Goal: Check status: Check status

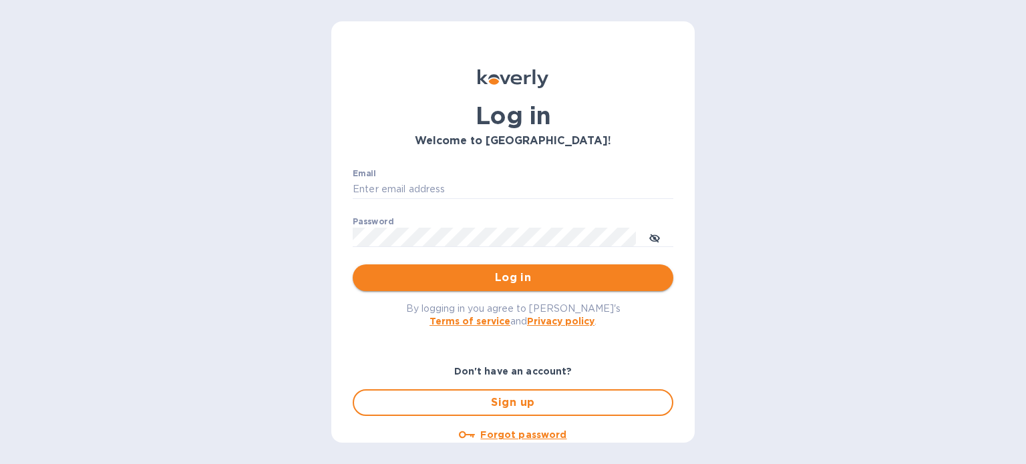
type input "[EMAIL_ADDRESS][DOMAIN_NAME]"
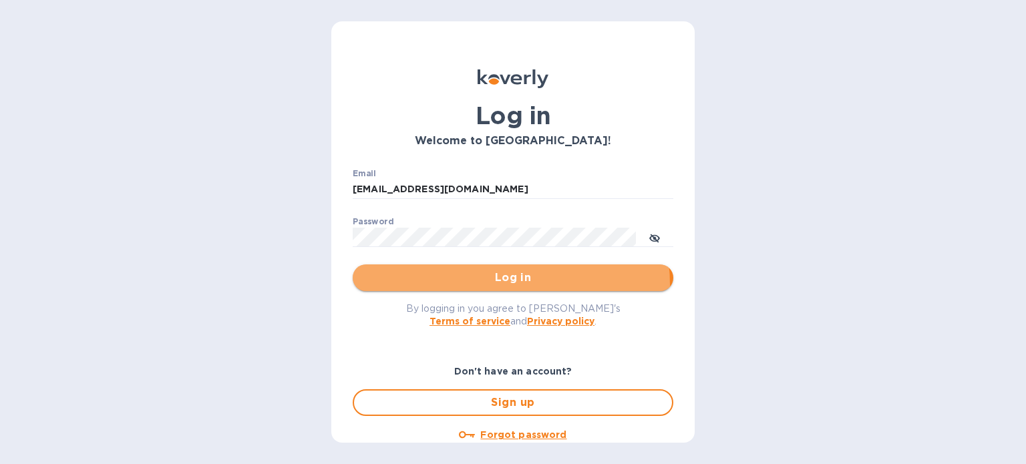
click at [494, 285] on span "Log in" at bounding box center [512, 278] width 299 height 16
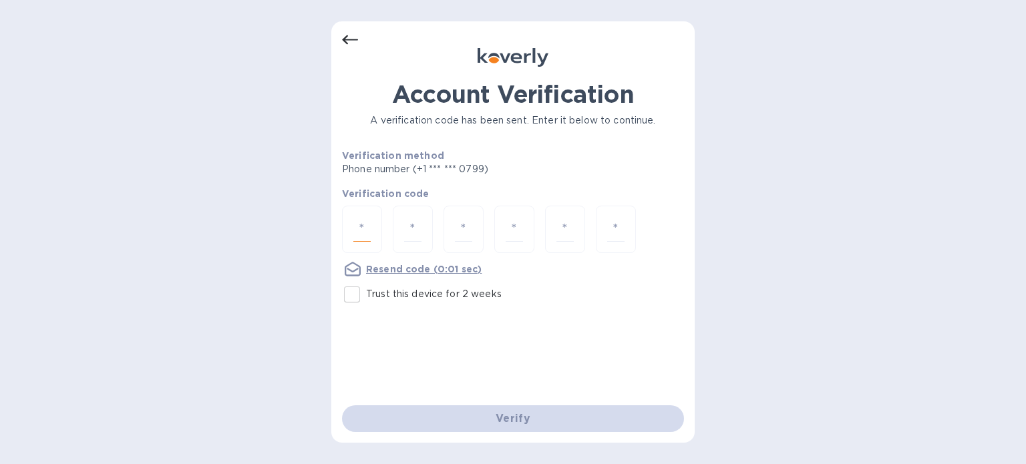
click at [363, 224] on input "number" at bounding box center [361, 229] width 17 height 25
type input "7"
type input "8"
type input "4"
type input "5"
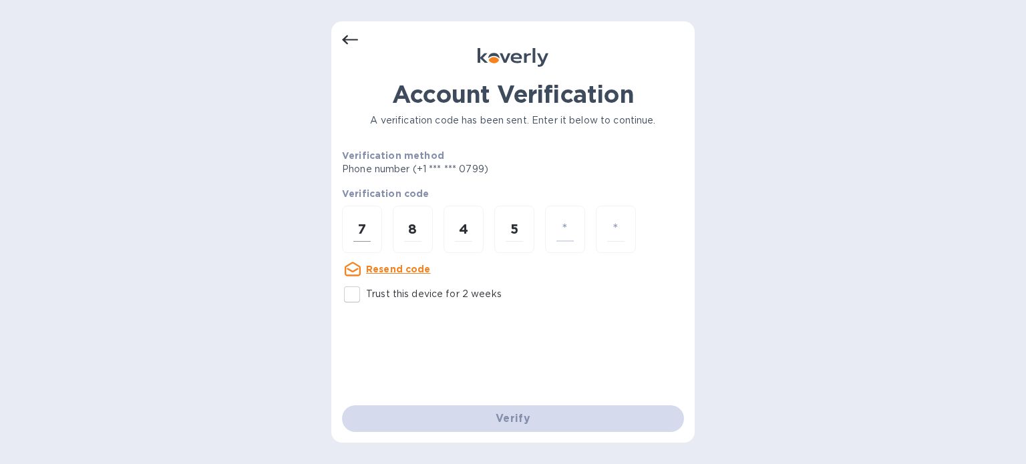
type input "7"
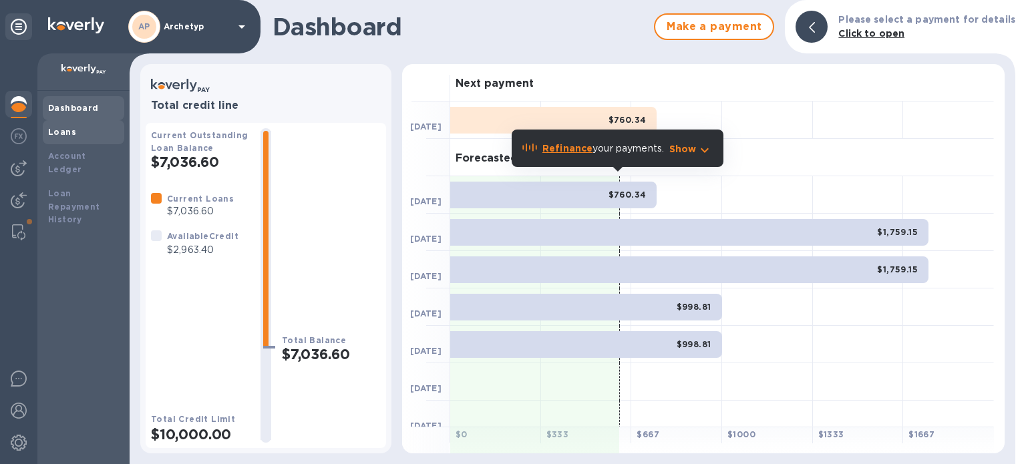
click at [64, 132] on b "Loans" at bounding box center [62, 132] width 28 height 10
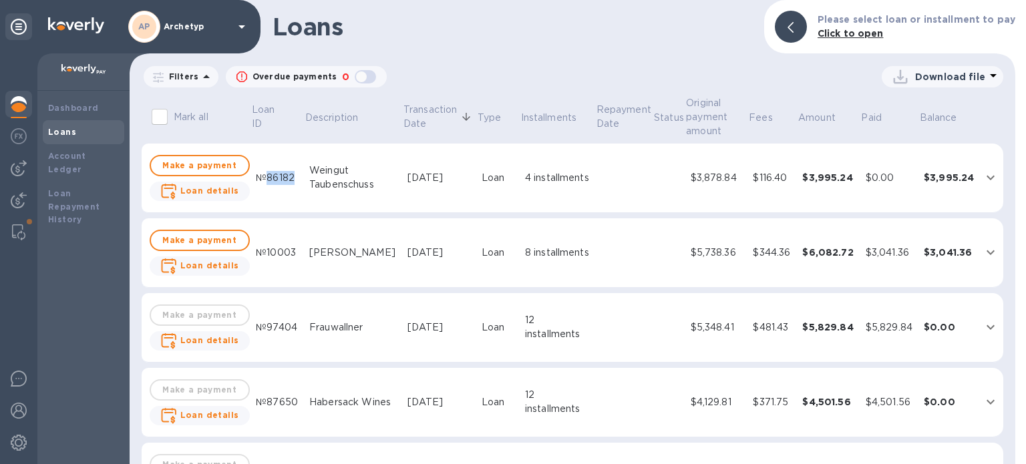
drag, startPoint x: 285, startPoint y: 181, endPoint x: 261, endPoint y: 178, distance: 24.9
click at [261, 178] on div "№86182" at bounding box center [277, 178] width 43 height 14
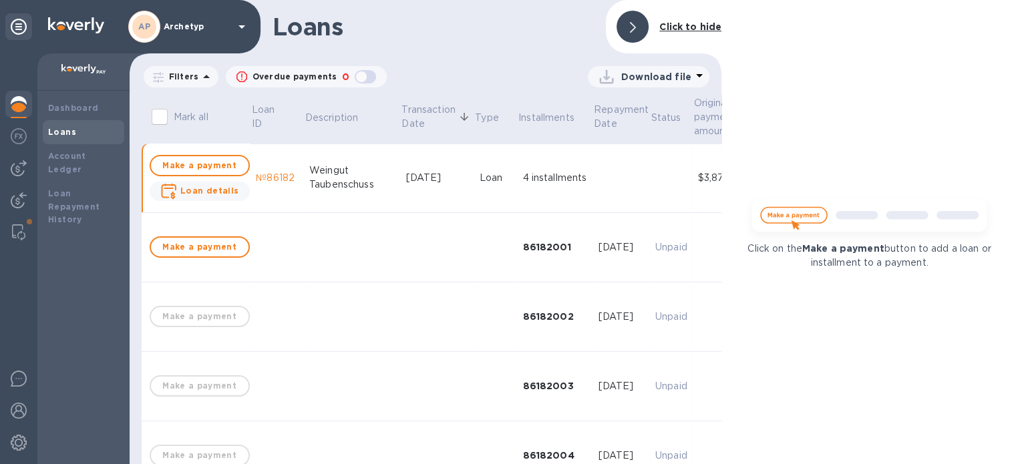
click at [633, 21] on span at bounding box center [633, 27] width 6 height 13
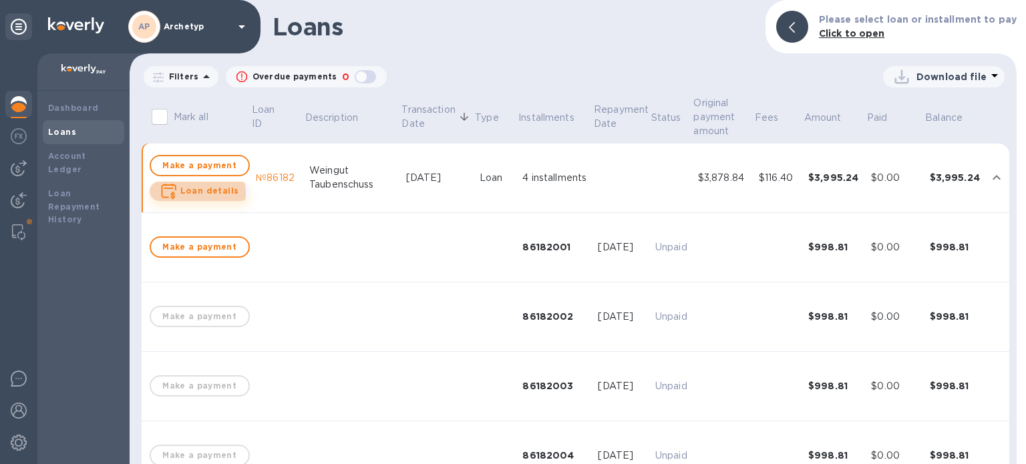
click at [188, 194] on b "Loan details" at bounding box center [209, 191] width 59 height 10
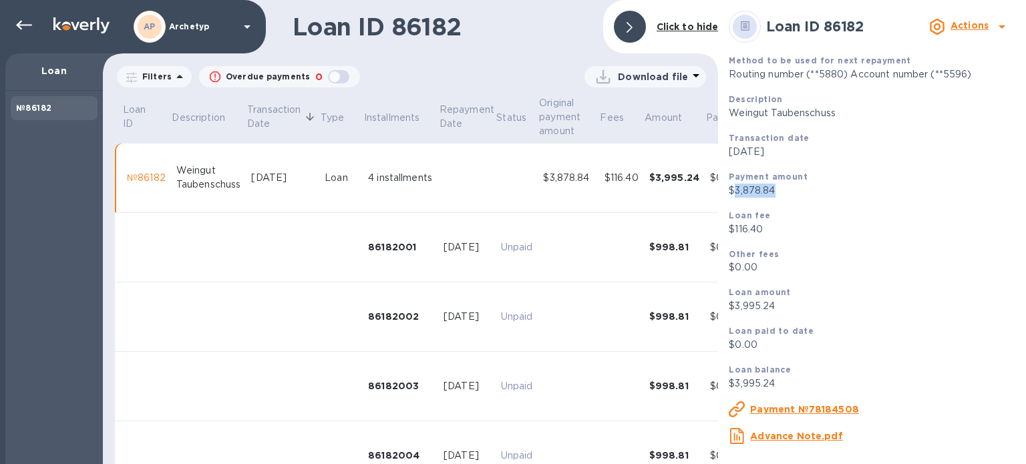
drag, startPoint x: 782, startPoint y: 191, endPoint x: 732, endPoint y: 192, distance: 50.1
click at [732, 192] on p "$3,878.84" at bounding box center [872, 191] width 287 height 14
copy p "3,878.84"
drag, startPoint x: 765, startPoint y: 226, endPoint x: 736, endPoint y: 232, distance: 29.9
click at [736, 232] on p "$116.40" at bounding box center [872, 229] width 287 height 14
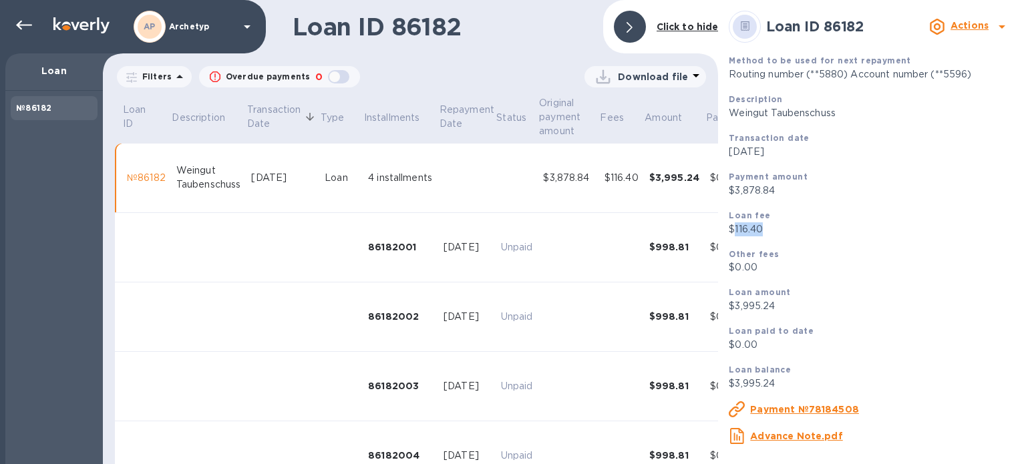
copy p "116.40"
drag, startPoint x: 791, startPoint y: 308, endPoint x: 735, endPoint y: 308, distance: 55.4
click at [735, 308] on p "$3,995.24" at bounding box center [872, 306] width 287 height 14
copy p "3,995.24"
click at [999, 25] on icon at bounding box center [1002, 27] width 16 height 16
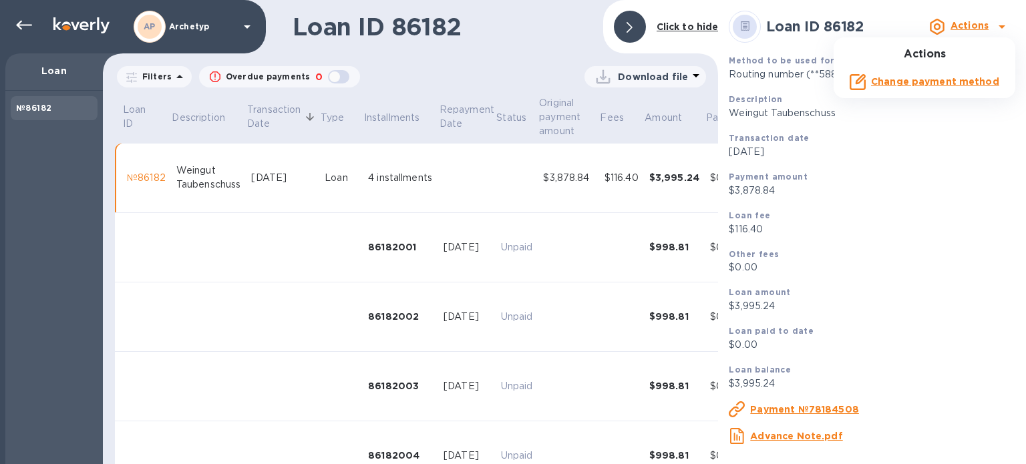
drag, startPoint x: 944, startPoint y: 291, endPoint x: 932, endPoint y: 357, distance: 67.3
click at [932, 357] on div at bounding box center [513, 232] width 1026 height 464
click at [634, 26] on div at bounding box center [630, 27] width 32 height 32
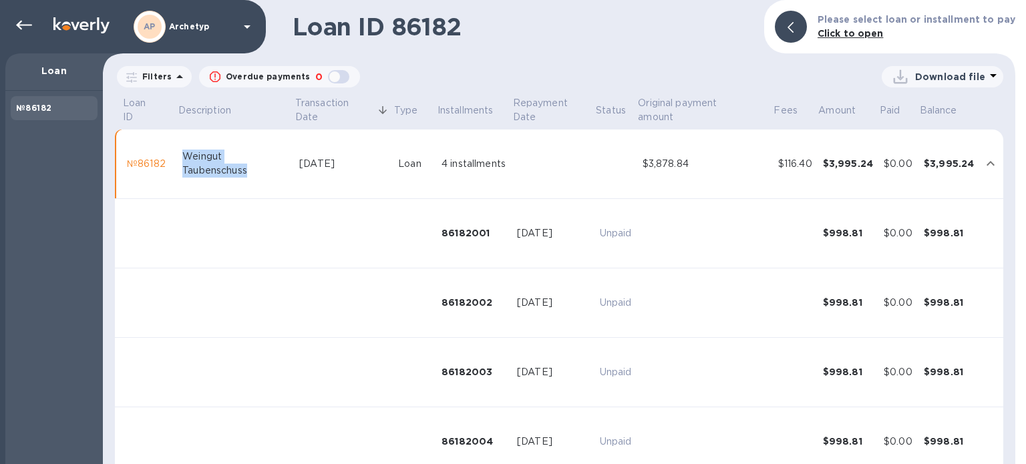
drag, startPoint x: 248, startPoint y: 172, endPoint x: 184, endPoint y: 156, distance: 66.1
click at [184, 156] on div "Weingut Taubenschuss" at bounding box center [235, 164] width 106 height 28
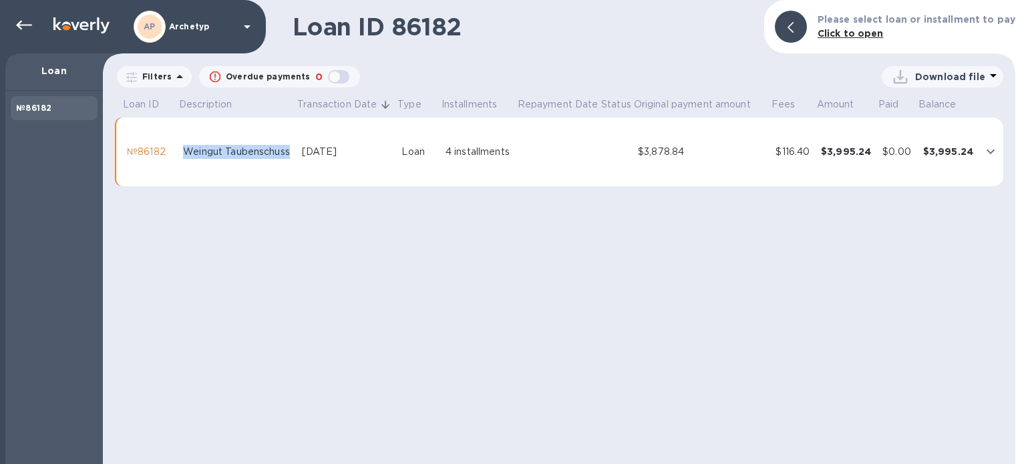
copy div "Weingut Taubenschuss"
click at [947, 76] on p "Download file" at bounding box center [950, 76] width 70 height 13
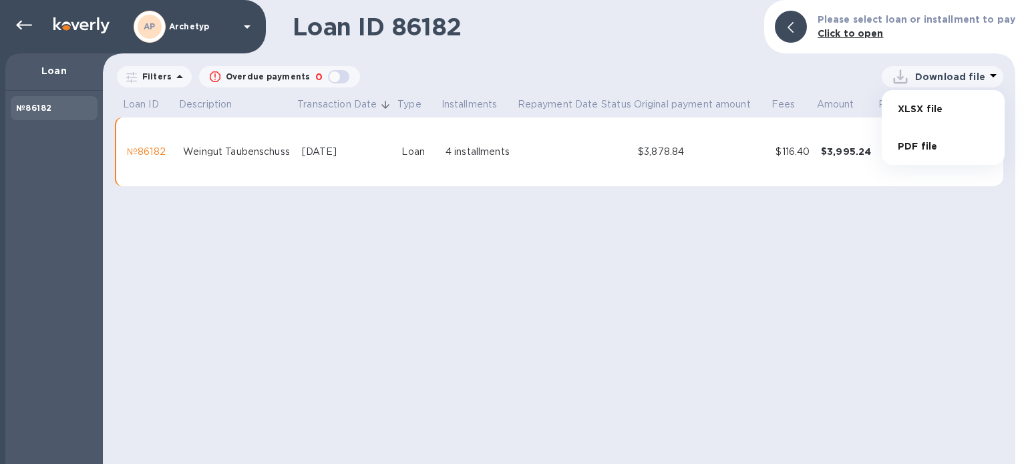
click at [925, 144] on li "PDF file" at bounding box center [943, 146] width 91 height 37
click at [29, 106] on b "№86182" at bounding box center [33, 108] width 35 height 10
click at [137, 157] on div "№86182" at bounding box center [149, 152] width 45 height 14
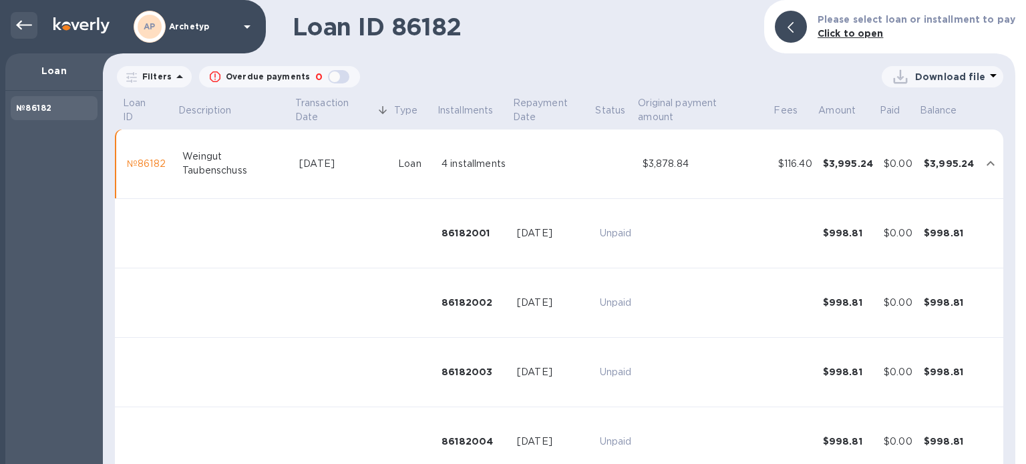
click at [19, 22] on icon at bounding box center [24, 25] width 16 height 16
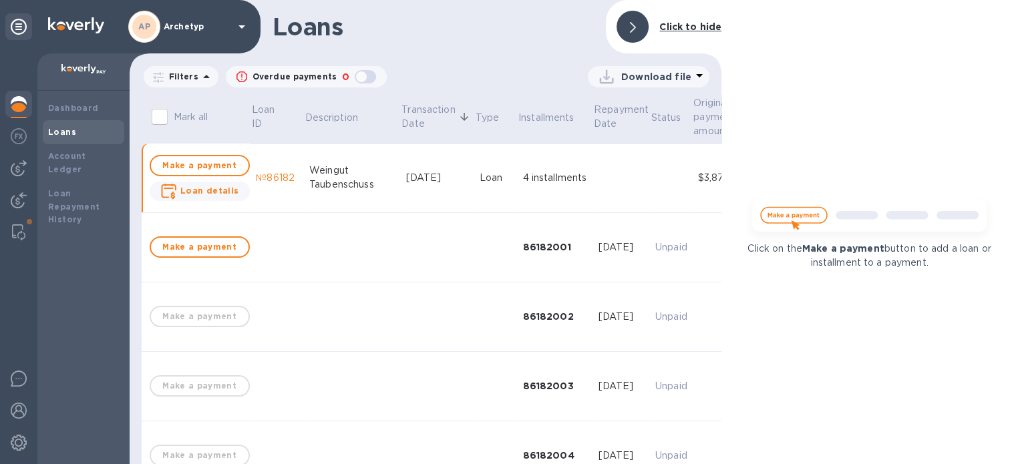
click at [637, 25] on div at bounding box center [633, 27] width 32 height 32
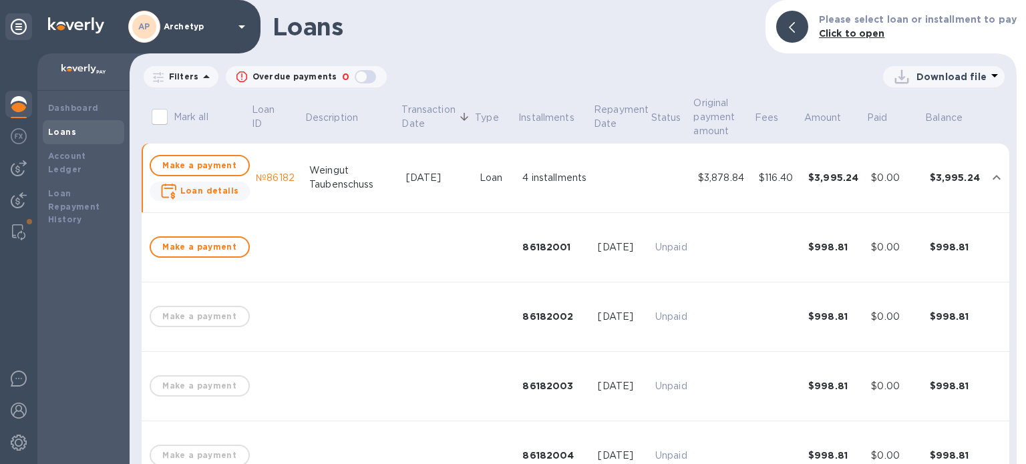
click at [262, 176] on div "№86182" at bounding box center [277, 178] width 43 height 14
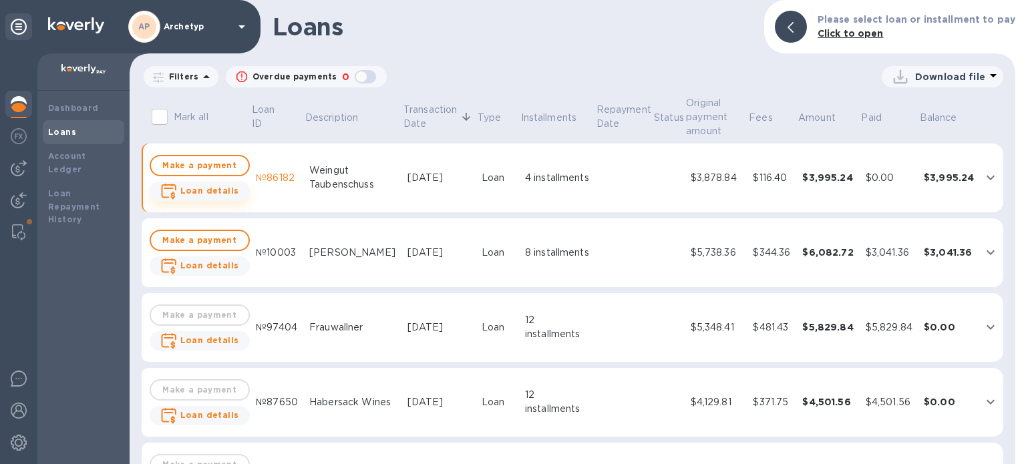
click at [198, 193] on b "Loan details" at bounding box center [209, 191] width 59 height 10
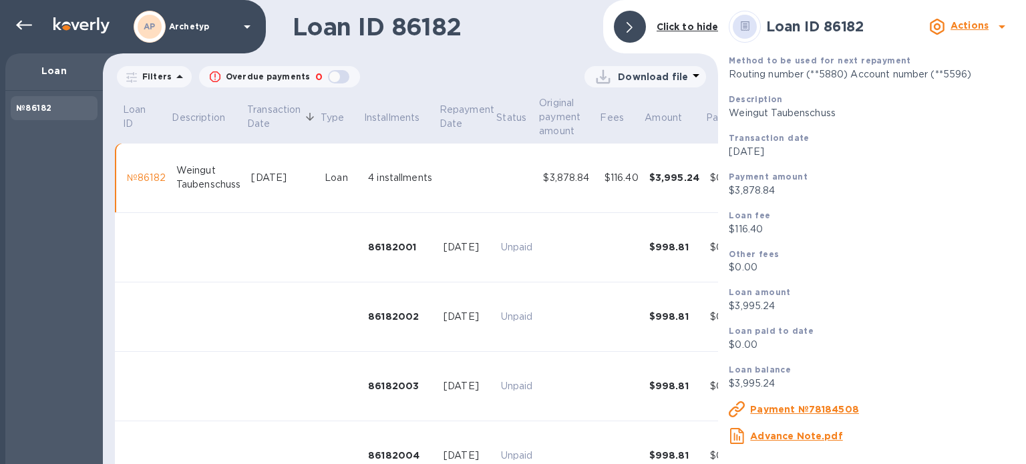
click at [807, 440] on u "Advance Note.pdf" at bounding box center [796, 436] width 92 height 11
click at [629, 25] on icon at bounding box center [630, 27] width 6 height 11
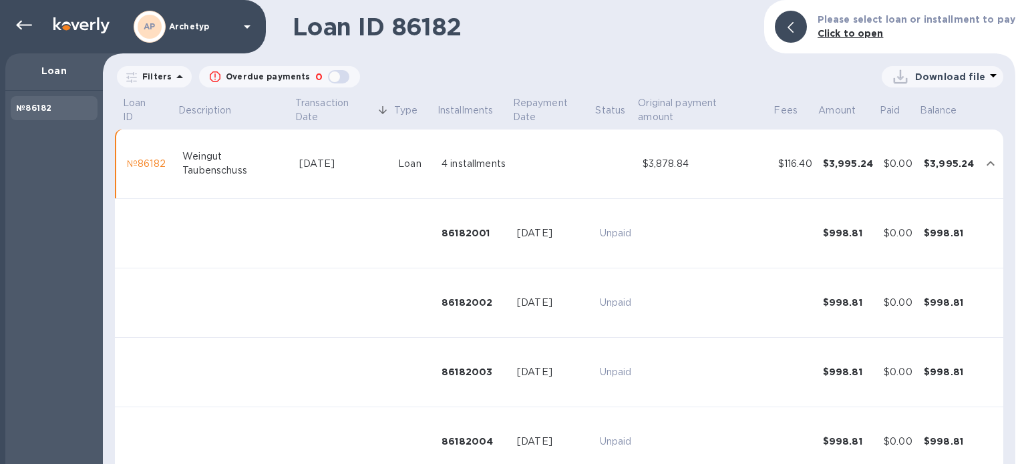
click at [146, 162] on div "№86182" at bounding box center [149, 164] width 45 height 14
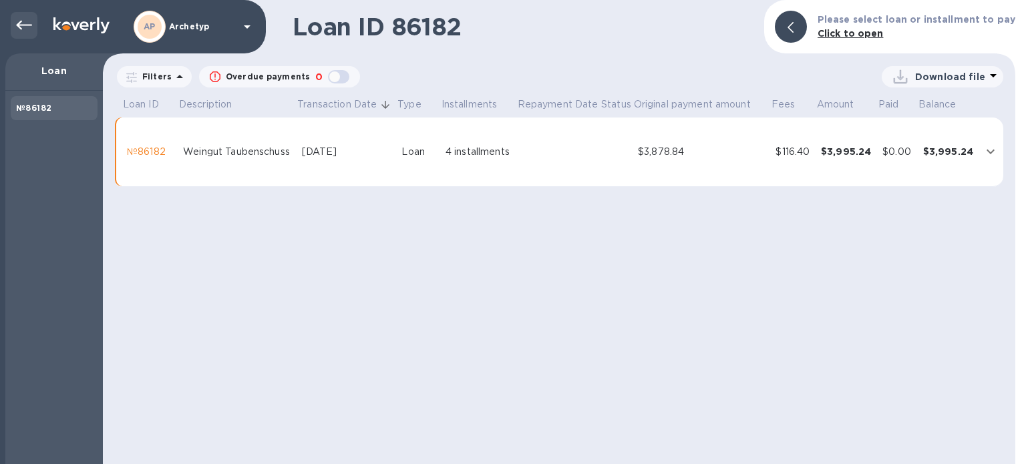
click at [19, 19] on icon at bounding box center [24, 25] width 16 height 16
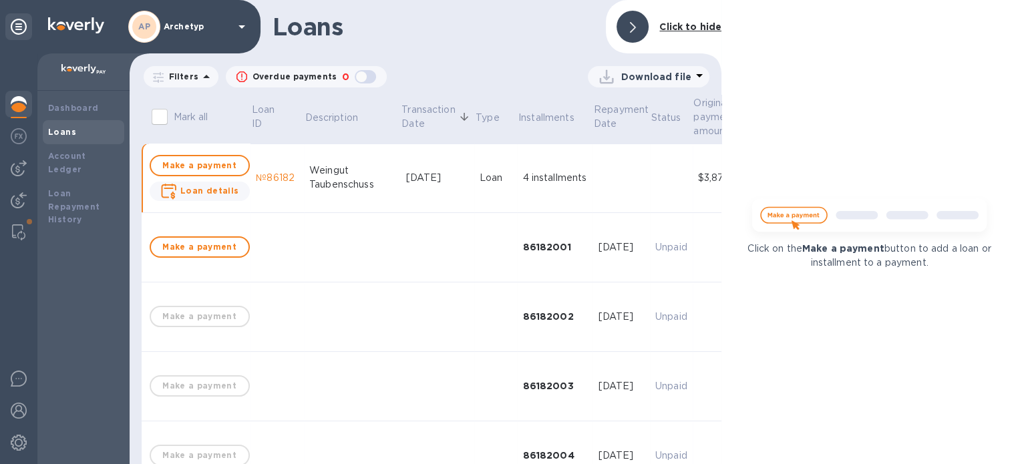
click at [635, 25] on icon at bounding box center [633, 27] width 6 height 11
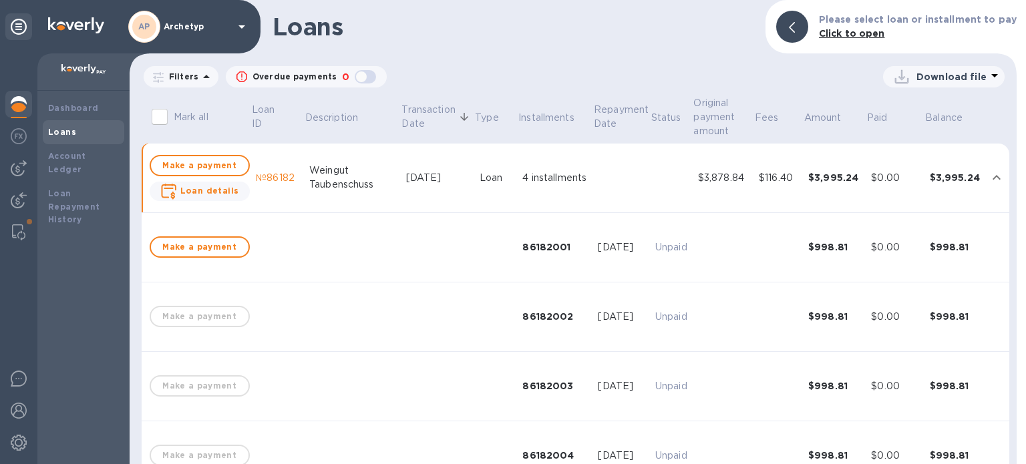
click at [216, 201] on td "Make a payment Loan details" at bounding box center [199, 178] width 102 height 69
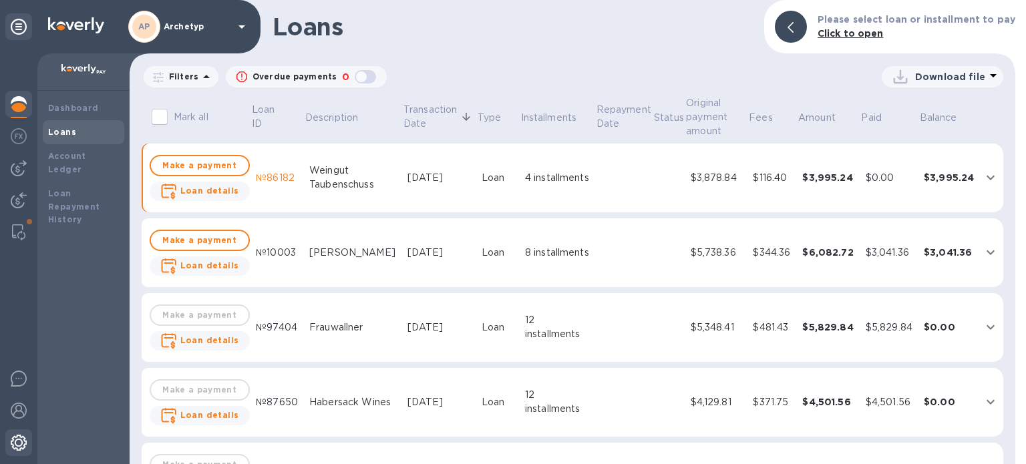
click at [13, 439] on img at bounding box center [19, 443] width 16 height 16
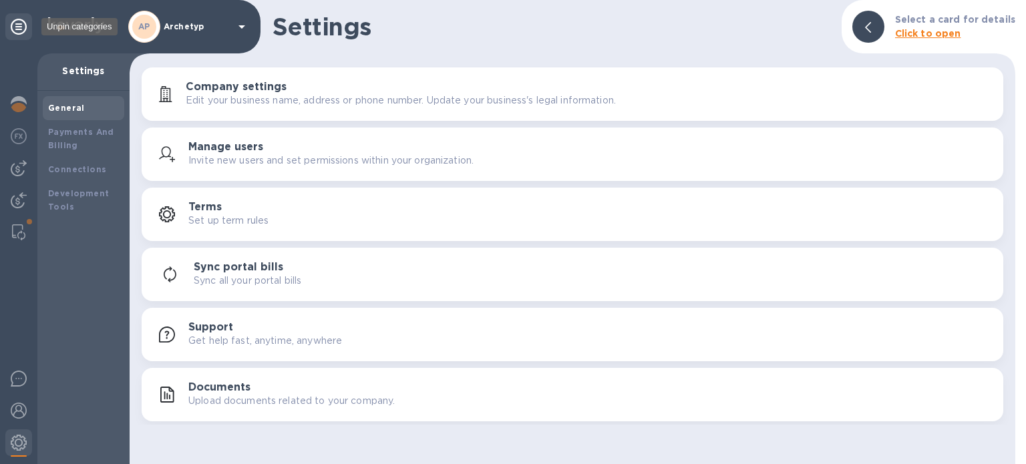
click at [24, 26] on icon at bounding box center [19, 27] width 16 height 16
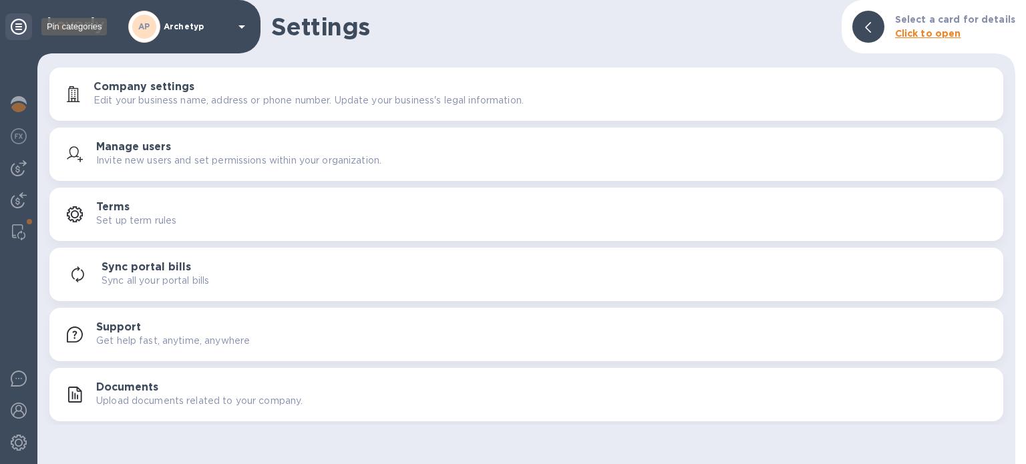
click at [24, 26] on icon at bounding box center [19, 27] width 16 height 16
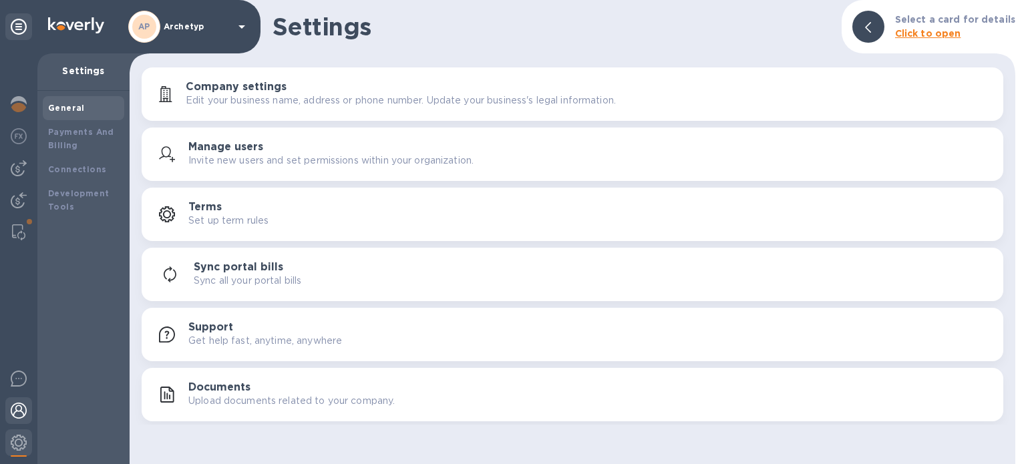
click at [18, 402] on div at bounding box center [18, 411] width 27 height 29
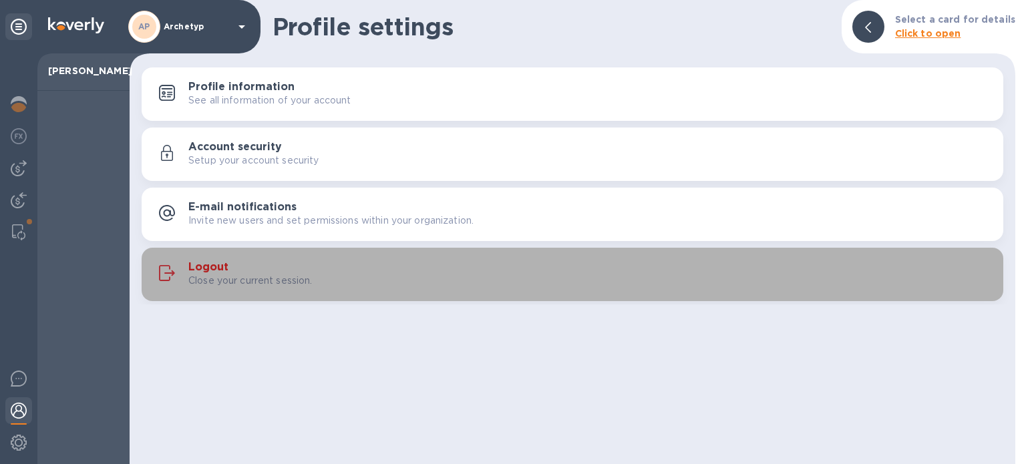
click at [208, 269] on h3 "Logout" at bounding box center [208, 267] width 40 height 13
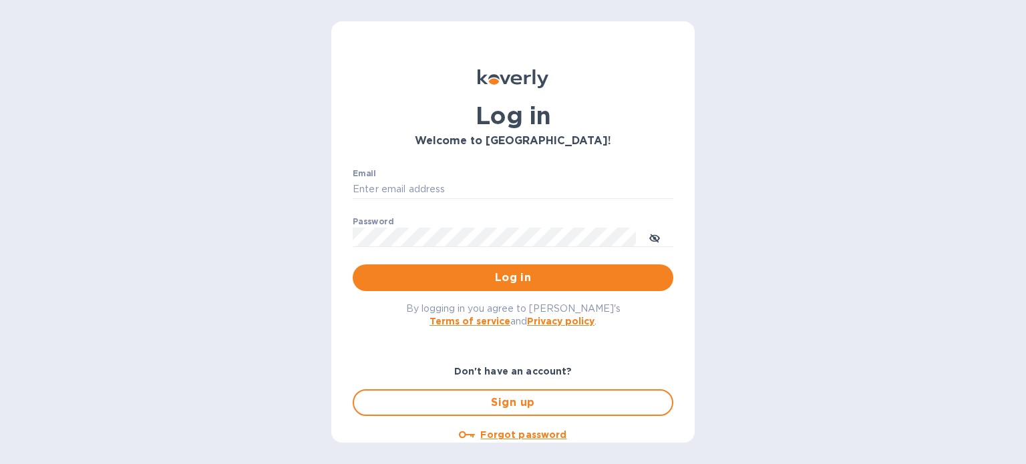
type input "[EMAIL_ADDRESS][DOMAIN_NAME]"
